Goal: Transaction & Acquisition: Purchase product/service

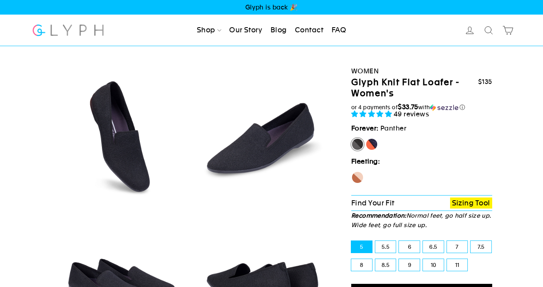
select select "highest-rating"
click at [373, 146] on label "[PERSON_NAME]" at bounding box center [372, 144] width 13 height 13
click at [366, 138] on input "[PERSON_NAME]" at bounding box center [366, 138] width 0 height 0
radio input "true"
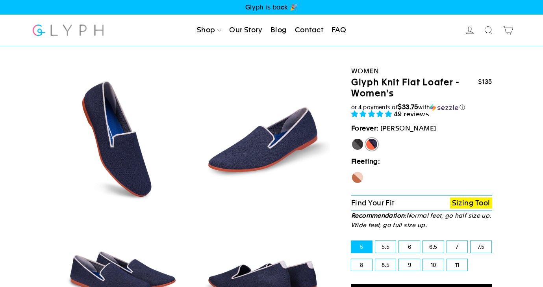
click at [358, 145] on label "Panther" at bounding box center [357, 144] width 13 height 13
click at [352, 138] on input "Panther" at bounding box center [351, 138] width 0 height 0
radio input "true"
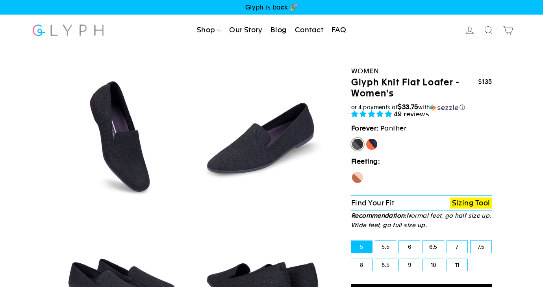
click at [358, 174] on label "Seahorse" at bounding box center [357, 177] width 13 height 13
click at [352, 171] on input "Seahorse" at bounding box center [351, 171] width 0 height 0
radio input "true"
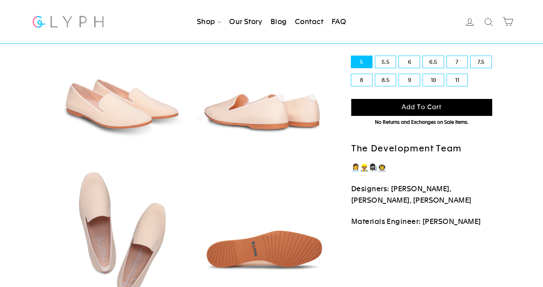
scroll to position [186, 0]
